Goal: Download file/media

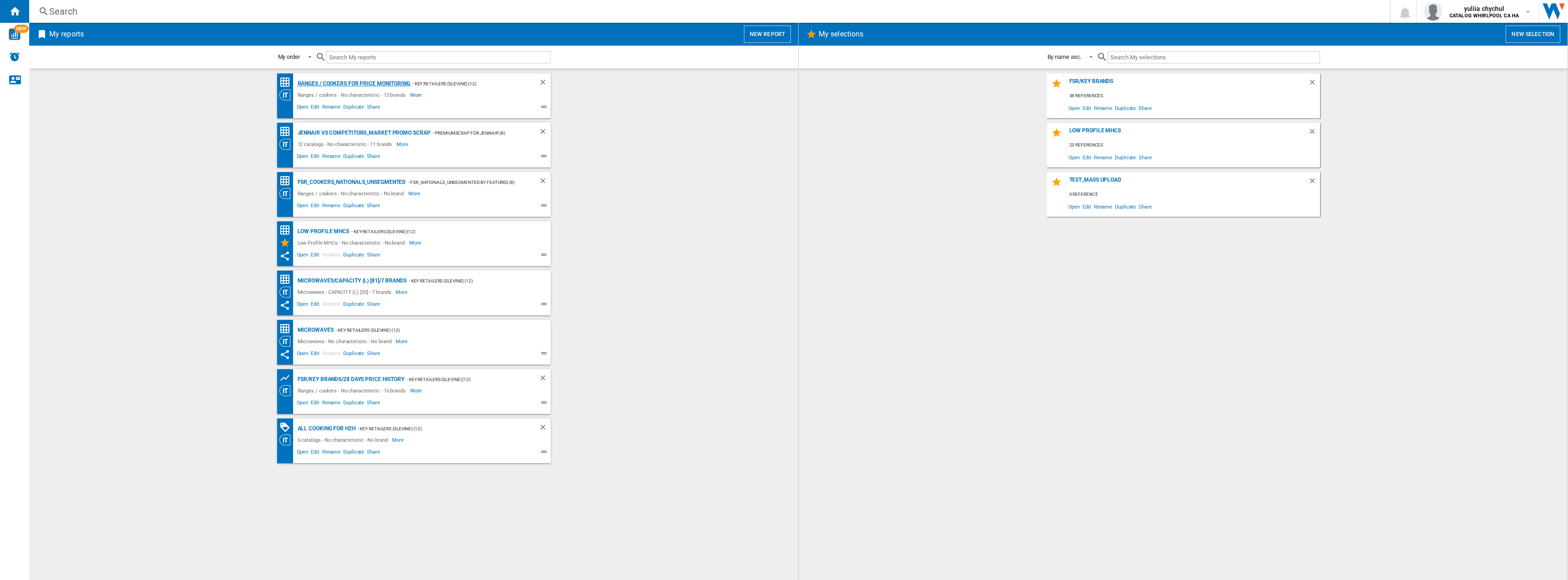
click at [337, 83] on div "Ranges / cookers for price monitoring" at bounding box center [353, 84] width 115 height 12
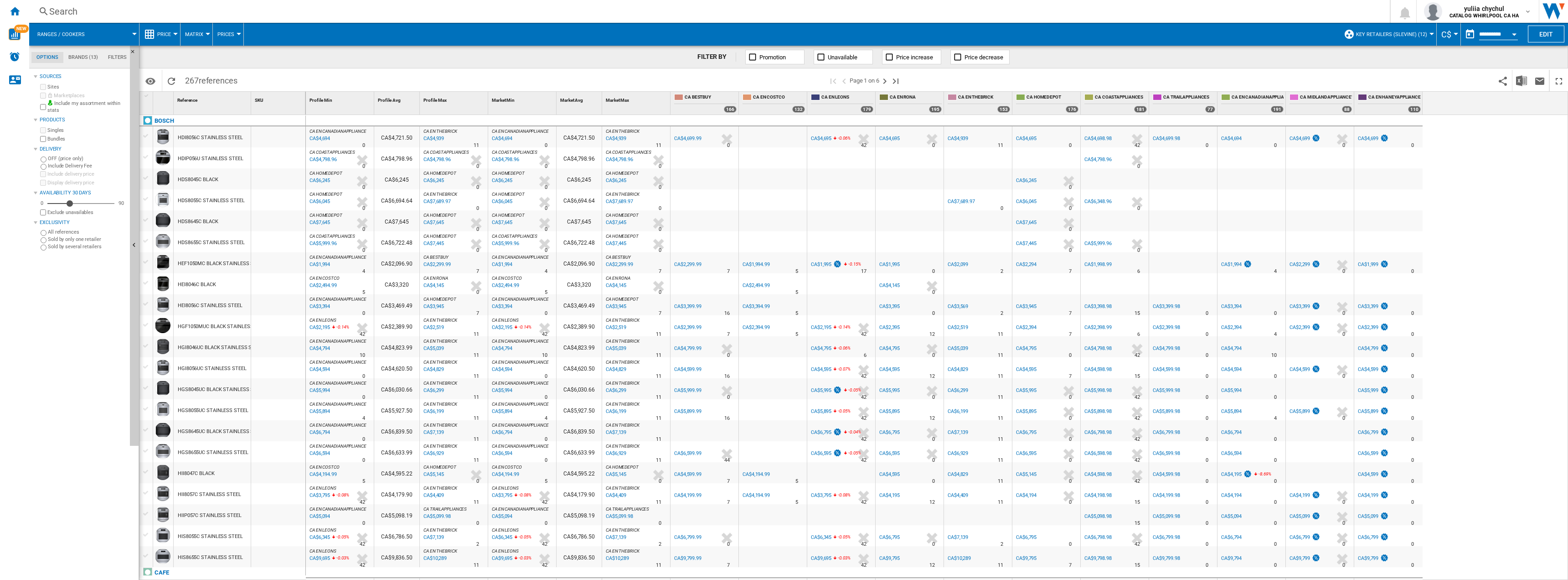
click at [1509, 37] on button "Open calendar" at bounding box center [1515, 33] width 17 height 17
click at [1504, 104] on span "10" at bounding box center [1501, 103] width 19 height 19
click at [1525, 79] on img "Download in Excel" at bounding box center [1521, 80] width 11 height 11
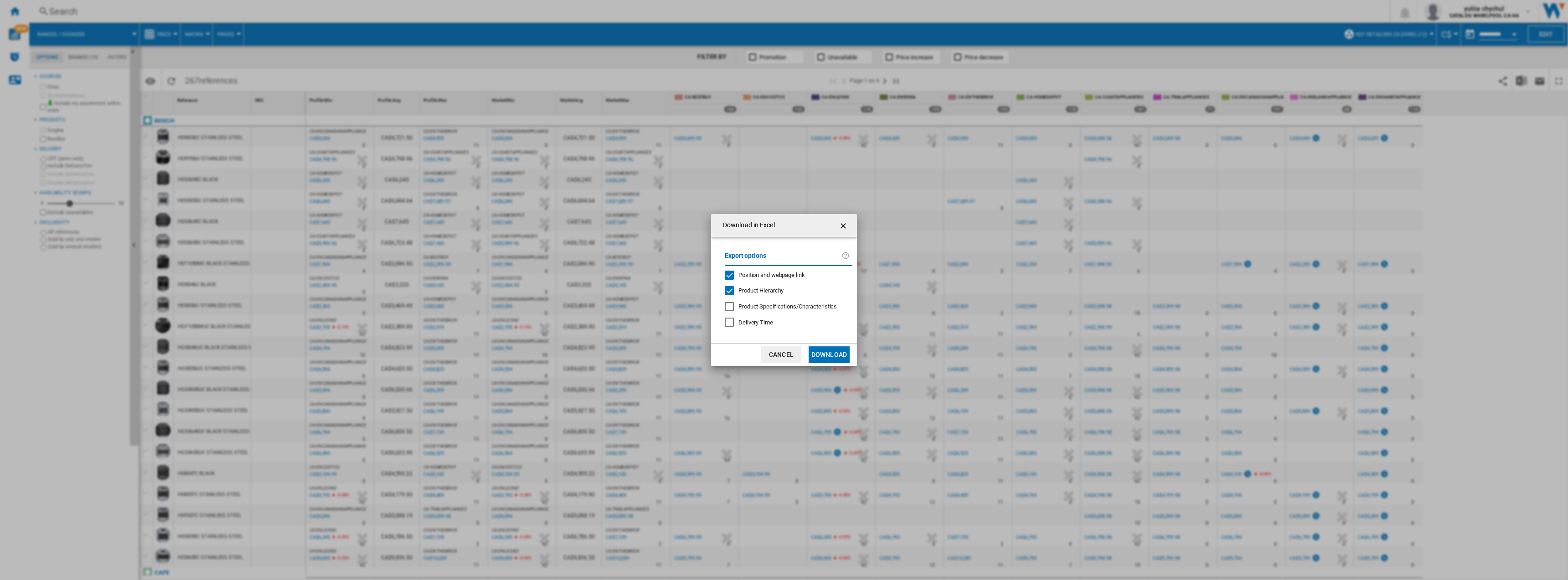
click at [733, 276] on div "Position and webpage link" at bounding box center [729, 275] width 9 height 9
drag, startPoint x: 824, startPoint y: 357, endPoint x: 504, endPoint y: 37, distance: 452.5
click at [824, 357] on button "Download" at bounding box center [829, 354] width 41 height 17
